Goal: Task Accomplishment & Management: Manage account settings

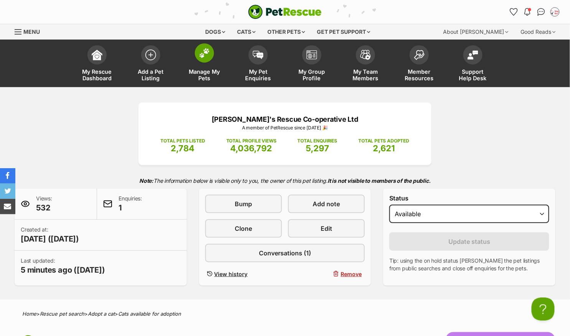
click at [204, 52] on img at bounding box center [204, 53] width 11 height 10
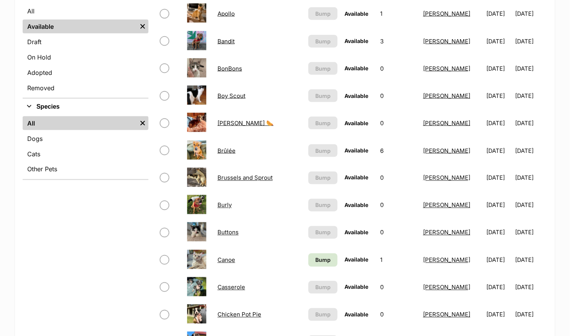
scroll to position [298, 0]
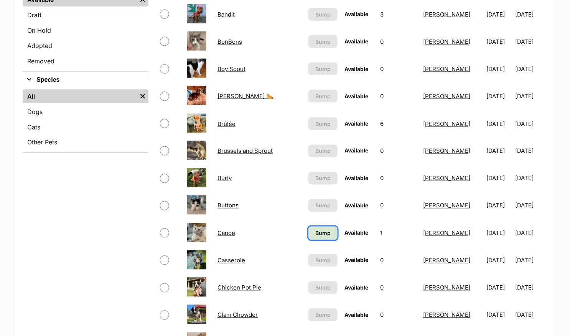
click at [315, 229] on span "Bump" at bounding box center [322, 233] width 15 height 8
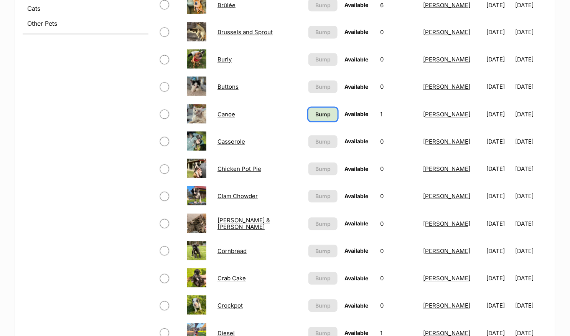
scroll to position [451, 0]
